Goal: Task Accomplishment & Management: Manage account settings

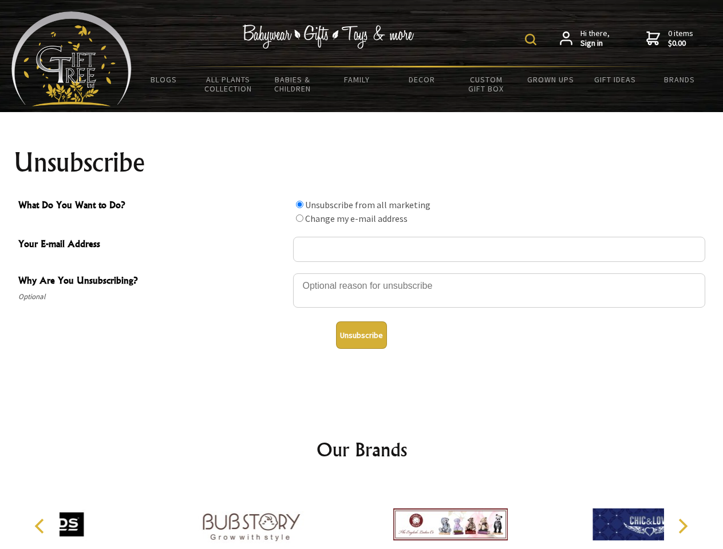
click at [532, 39] on img at bounding box center [530, 39] width 11 height 11
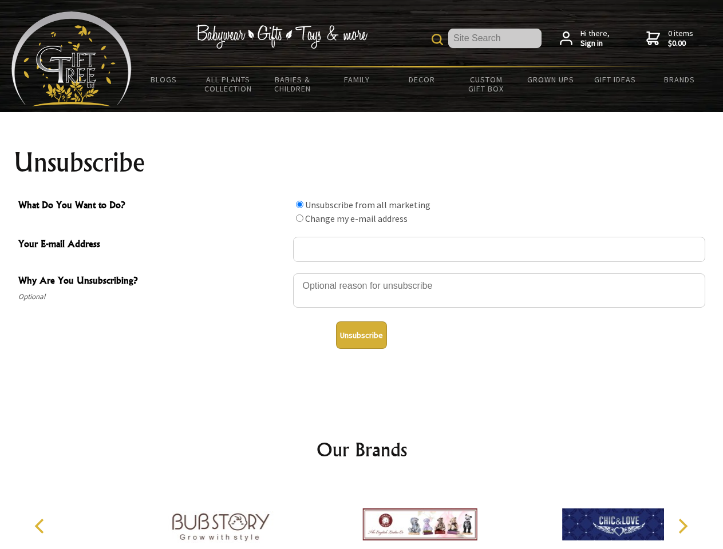
click at [362, 273] on div at bounding box center [499, 292] width 412 height 40
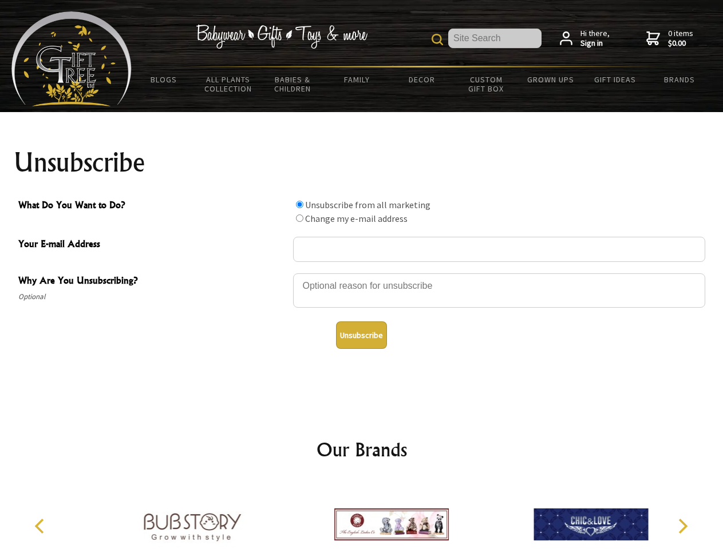
click at [299, 204] on input "What Do You Want to Do?" at bounding box center [299, 204] width 7 height 7
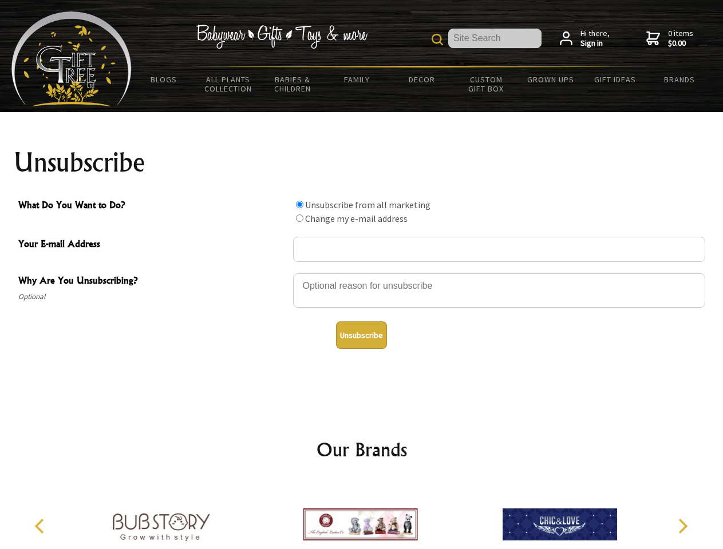
click at [299, 218] on input "What Do You Want to Do?" at bounding box center [299, 218] width 7 height 7
radio input "true"
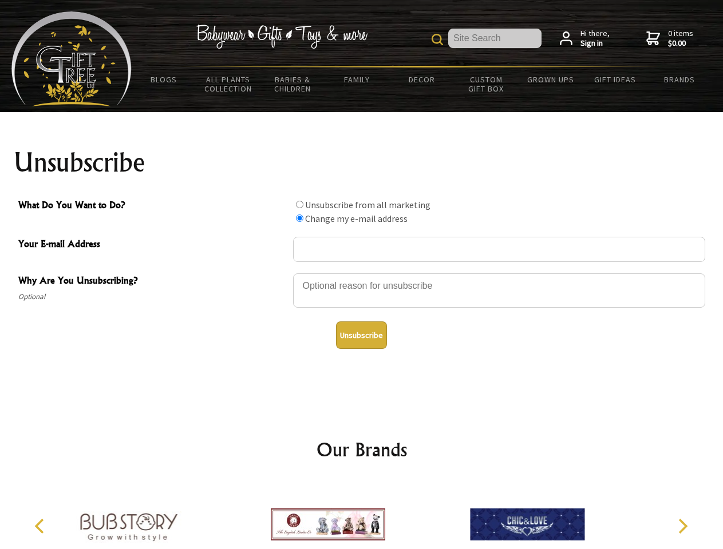
click at [361, 335] on button "Unsubscribe" at bounding box center [361, 335] width 51 height 27
